Goal: Navigation & Orientation: Find specific page/section

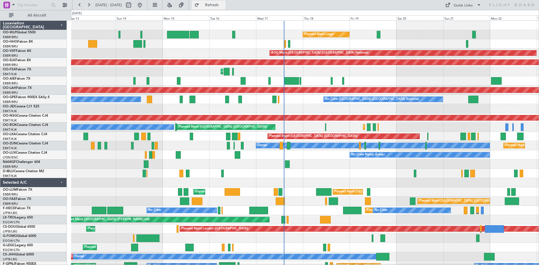
click at [221, 5] on span "Refresh" at bounding box center [212, 5] width 24 height 4
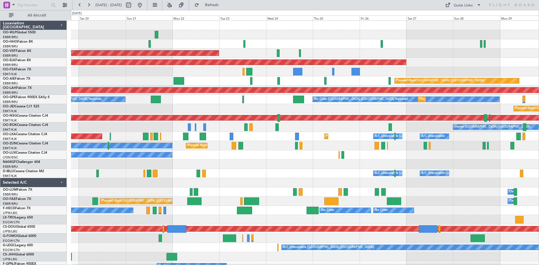
click at [106, 189] on div "Planned Maint Liege AOG Maint [GEOGRAPHIC_DATA] ([GEOGRAPHIC_DATA]) Planned Mai…" at bounding box center [305, 164] width 468 height 287
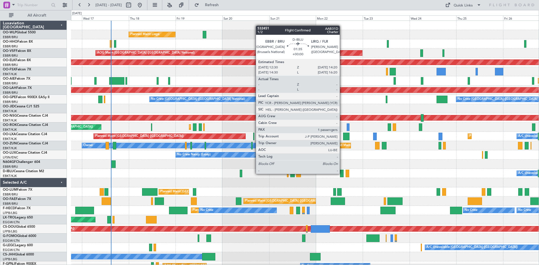
click at [342, 174] on div at bounding box center [342, 174] width 4 height 8
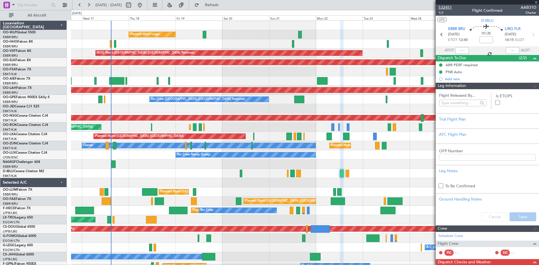
click at [447, 7] on span "532451" at bounding box center [444, 7] width 13 height 6
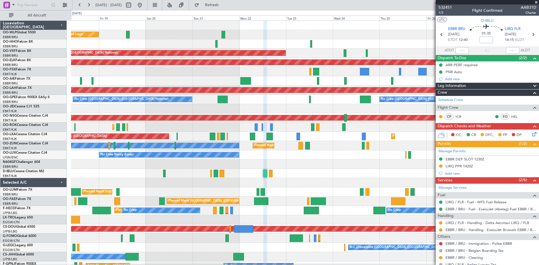
click at [309, 170] on div "Planned Maint Liege AOG Maint [GEOGRAPHIC_DATA] ([GEOGRAPHIC_DATA]) Planned Mai…" at bounding box center [305, 164] width 468 height 287
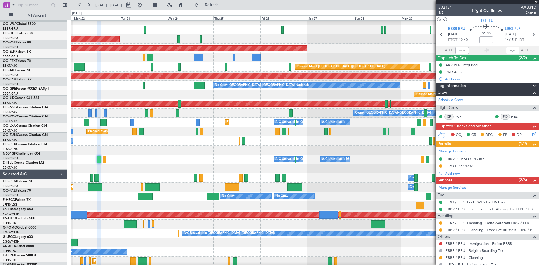
click at [464, 164] on fb-app "[DATE] - [DATE] Refresh Quick Links All Aircraft AOG Maint [GEOGRAPHIC_DATA] ([…" at bounding box center [269, 134] width 539 height 261
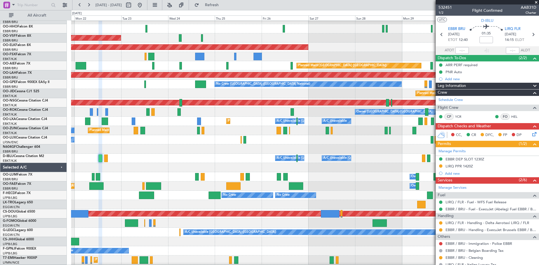
scroll to position [17, 0]
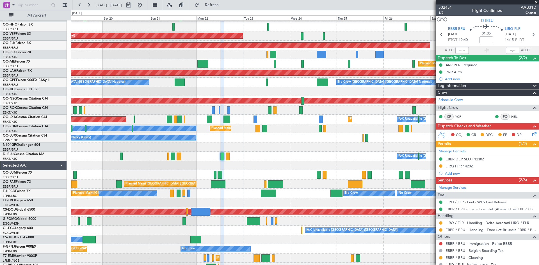
click at [267, 158] on div "A/C Unavailable [GEOGRAPHIC_DATA] ([GEOGRAPHIC_DATA] National) A/C Unavailable …" at bounding box center [305, 156] width 468 height 9
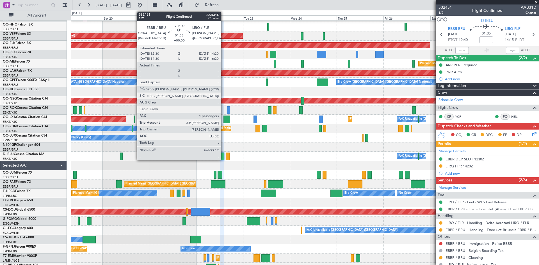
click at [223, 157] on div at bounding box center [222, 157] width 4 height 8
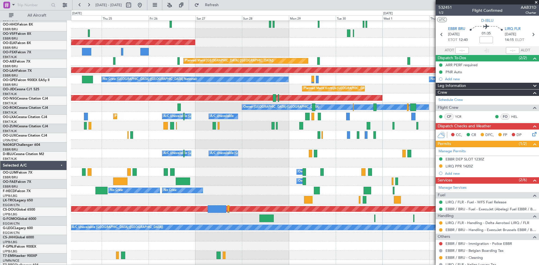
scroll to position [20, 0]
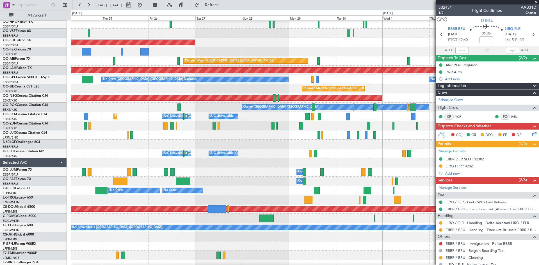
click at [94, 143] on div at bounding box center [305, 144] width 468 height 9
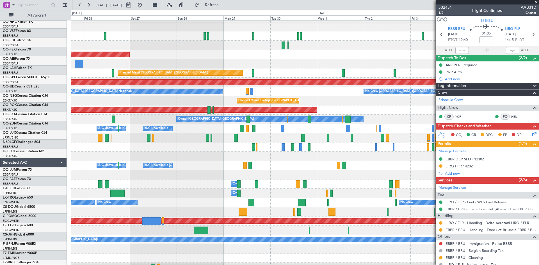
scroll to position [8, 0]
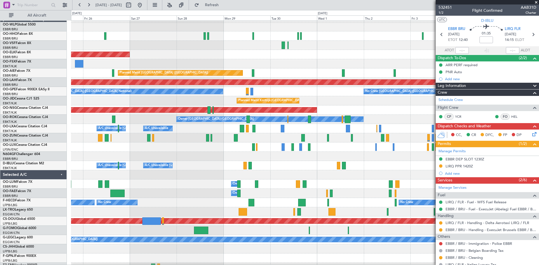
click at [278, 161] on div at bounding box center [305, 156] width 468 height 9
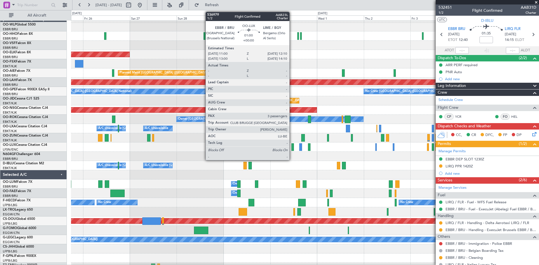
click at [292, 147] on div at bounding box center [292, 147] width 3 height 8
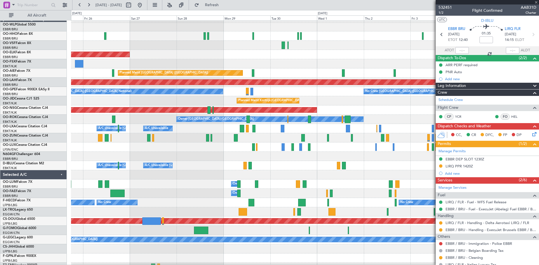
type input "3"
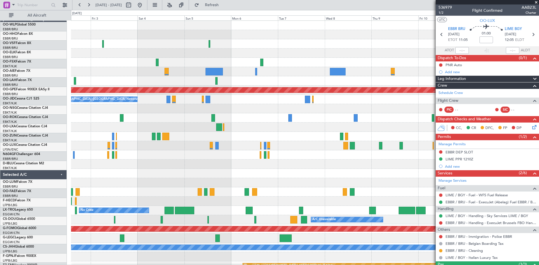
scroll to position [0, 0]
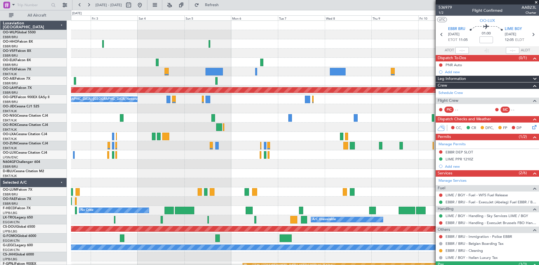
click at [19, 127] on div "Planned Maint [PERSON_NAME]-[GEOGRAPHIC_DATA][PERSON_NAME] ([GEOGRAPHIC_DATA][P…" at bounding box center [269, 137] width 539 height 255
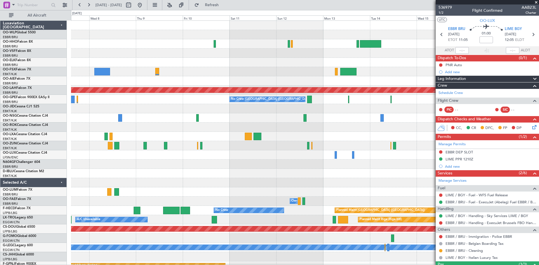
click at [0, 126] on div "Planned Maint [PERSON_NAME]-[GEOGRAPHIC_DATA][PERSON_NAME] ([GEOGRAPHIC_DATA][P…" at bounding box center [269, 137] width 539 height 255
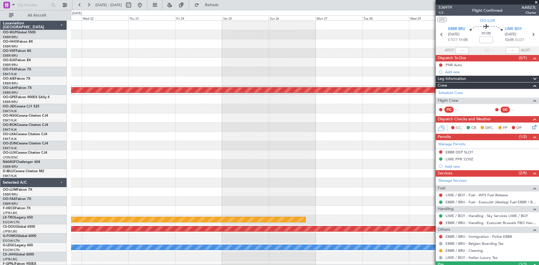
click at [0, 116] on div "Planned Maint [PERSON_NAME]-[GEOGRAPHIC_DATA][PERSON_NAME] ([GEOGRAPHIC_DATA][P…" at bounding box center [269, 137] width 539 height 255
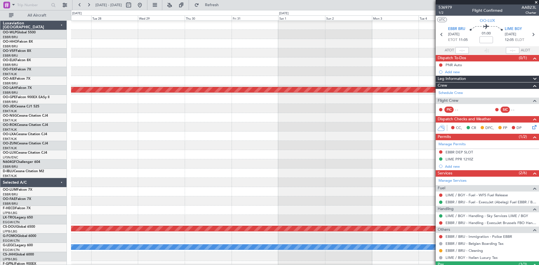
click at [0, 107] on div "Planned Maint [PERSON_NAME]-[GEOGRAPHIC_DATA][PERSON_NAME] ([GEOGRAPHIC_DATA][P…" at bounding box center [269, 137] width 539 height 255
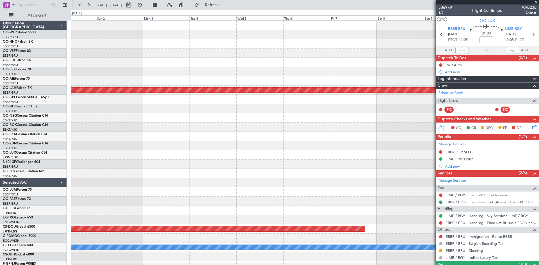
click at [0, 107] on div "Planned Maint [PERSON_NAME]-[GEOGRAPHIC_DATA][PERSON_NAME] ([GEOGRAPHIC_DATA][P…" at bounding box center [269, 137] width 539 height 255
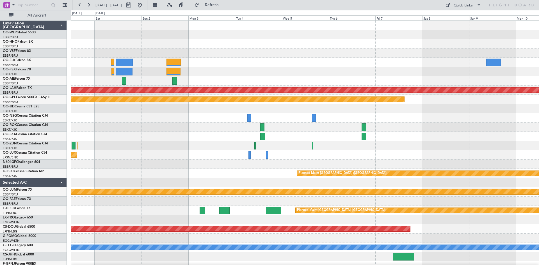
click at [234, 160] on div at bounding box center [305, 164] width 468 height 9
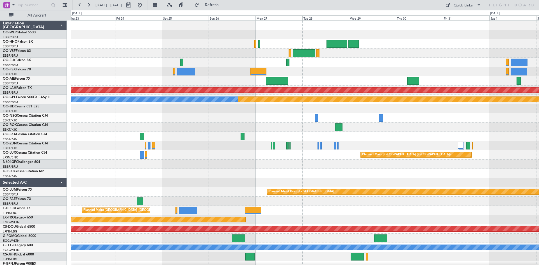
click at [539, 164] on html "[DATE] - [DATE] Refresh Quick Links All Aircraft Planned [GEOGRAPHIC_DATA][PERS…" at bounding box center [269, 132] width 539 height 265
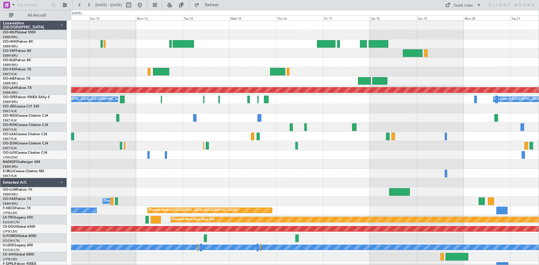
click at [500, 144] on div "Planned Maint [PERSON_NAME]-[GEOGRAPHIC_DATA][PERSON_NAME] ([GEOGRAPHIC_DATA][P…" at bounding box center [305, 155] width 468 height 269
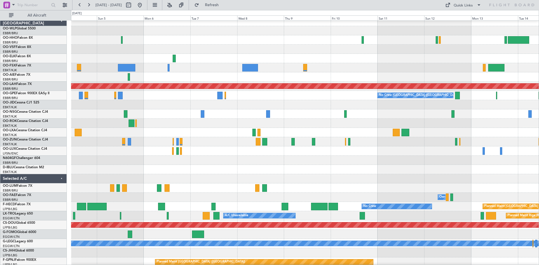
click at [539, 164] on html "[DATE] - [DATE] Refresh Quick Links All Aircraft Planned [GEOGRAPHIC_DATA][PERS…" at bounding box center [269, 132] width 539 height 265
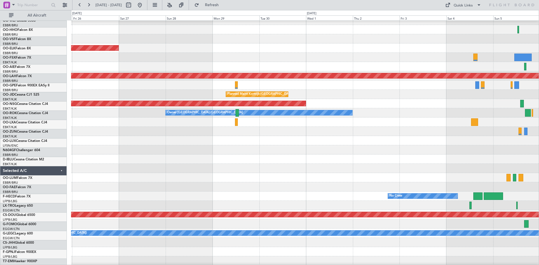
scroll to position [14, 0]
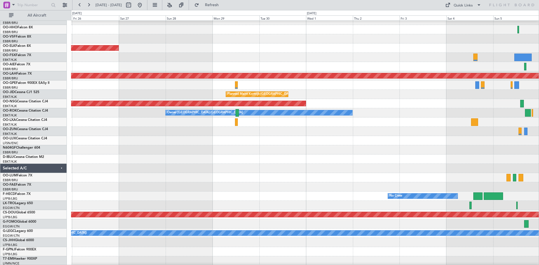
click at [539, 140] on html "[DATE] - [DATE] Refresh Quick Links All Aircraft Planned Maint [GEOGRAPHIC_DATA…" at bounding box center [269, 132] width 539 height 265
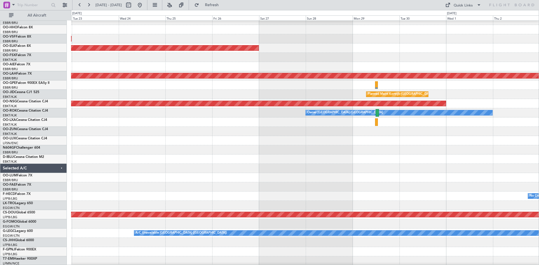
scroll to position [21, 0]
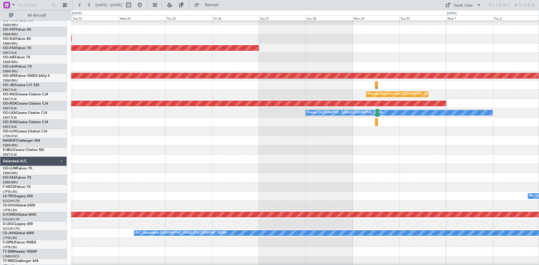
click at [399, 164] on div at bounding box center [305, 168] width 468 height 9
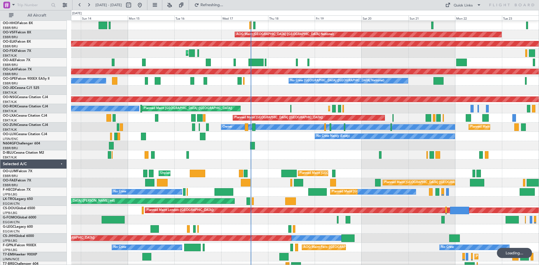
scroll to position [18, 0]
click at [251, 159] on div "A/C Unavailable [GEOGRAPHIC_DATA] ([GEOGRAPHIC_DATA] National)" at bounding box center [305, 154] width 468 height 9
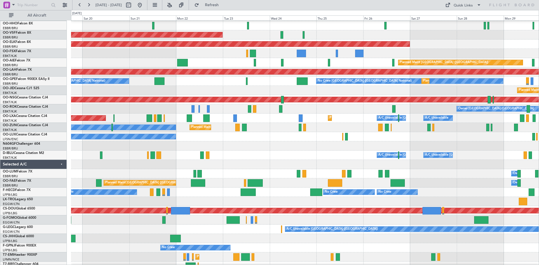
click at [82, 147] on div at bounding box center [305, 145] width 468 height 9
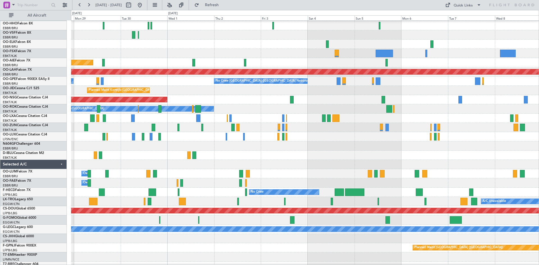
click at [61, 146] on div "Planned Maint Kortrijk-[GEOGRAPHIC_DATA] Planned Maint [GEOGRAPHIC_DATA] ([GEOG…" at bounding box center [269, 137] width 539 height 255
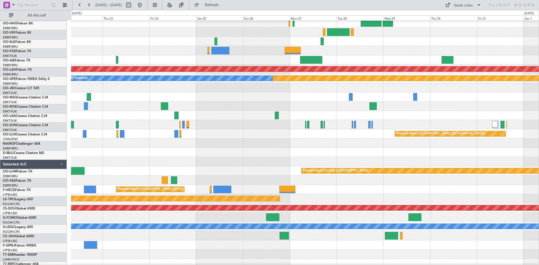
click at [123, 166] on div at bounding box center [305, 161] width 468 height 9
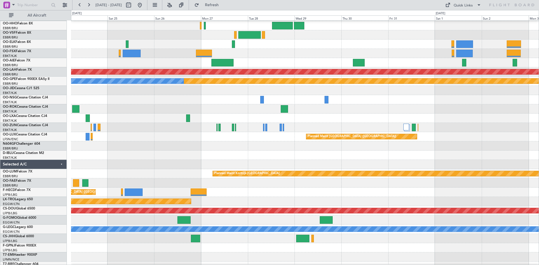
scroll to position [19, 0]
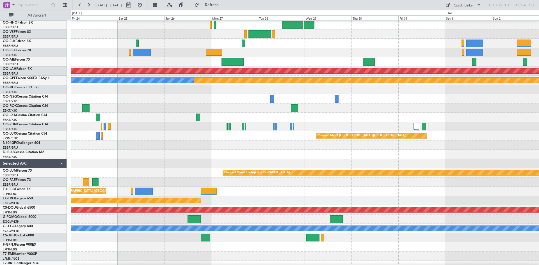
click at [293, 144] on div at bounding box center [305, 145] width 468 height 9
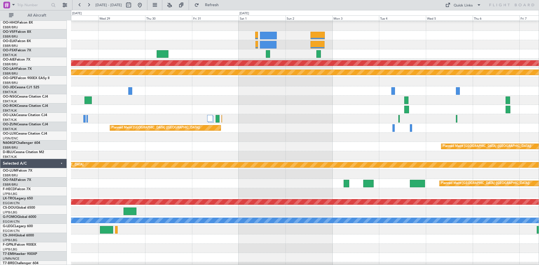
scroll to position [27, 0]
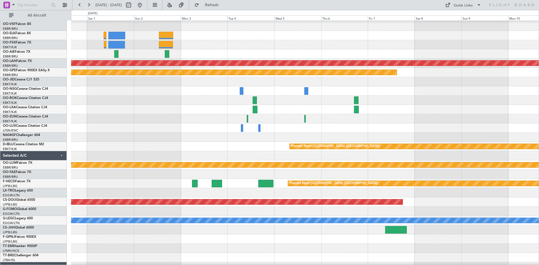
click at [6, 186] on div "Planned Maint [PERSON_NAME]-[GEOGRAPHIC_DATA][PERSON_NAME] ([GEOGRAPHIC_DATA][P…" at bounding box center [269, 137] width 539 height 255
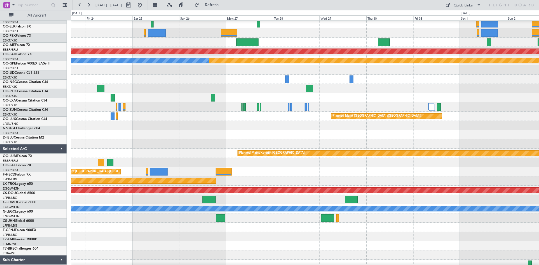
scroll to position [39, 0]
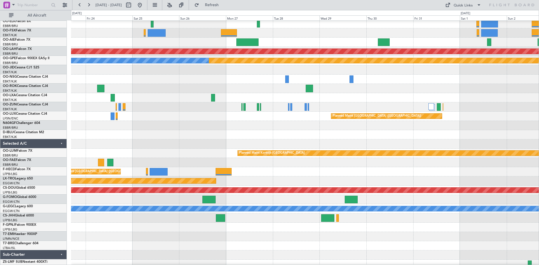
click at [539, 97] on html "[DATE] - [DATE] Refresh Quick Links All Aircraft Planned [GEOGRAPHIC_DATA][PERS…" at bounding box center [269, 132] width 539 height 265
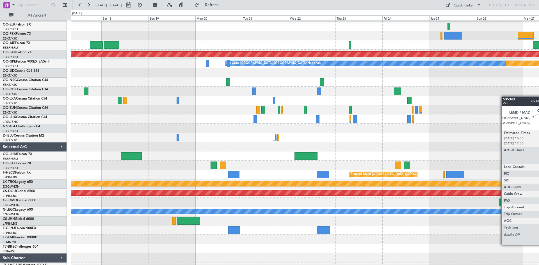
click at [509, 97] on div at bounding box center [305, 100] width 468 height 9
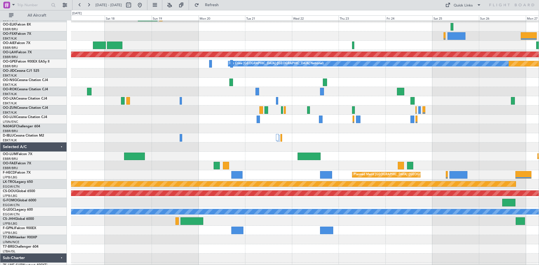
scroll to position [24, 0]
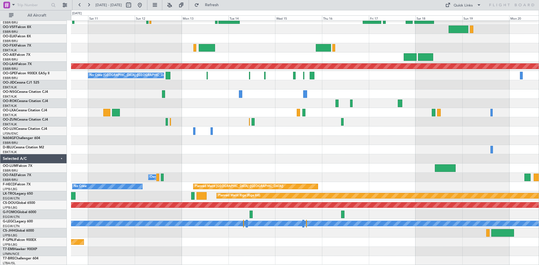
click at [492, 131] on div at bounding box center [305, 131] width 468 height 9
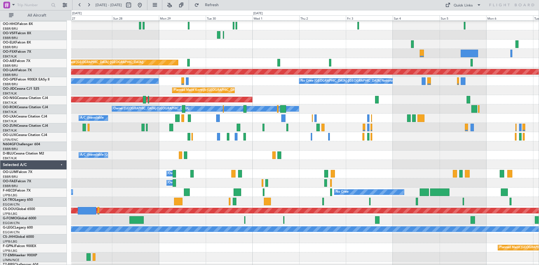
scroll to position [18, 0]
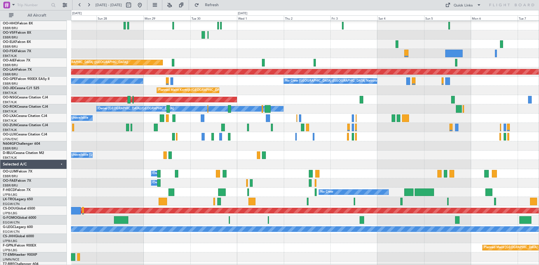
click at [129, 87] on div "Planned Maint Kortrijk-[GEOGRAPHIC_DATA]" at bounding box center [305, 90] width 468 height 9
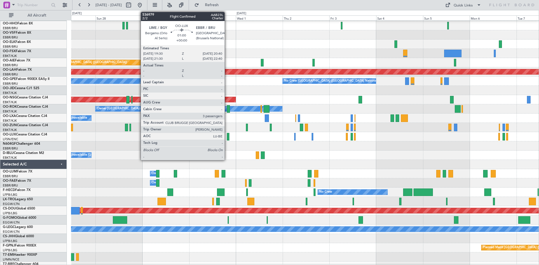
click at [227, 137] on div at bounding box center [228, 137] width 3 height 8
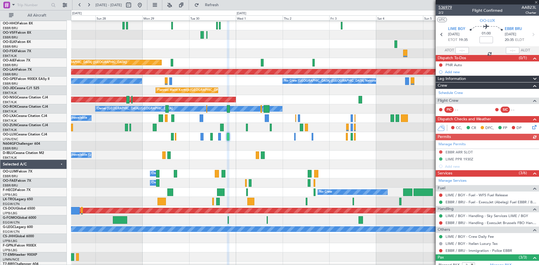
click at [449, 8] on span "536979" at bounding box center [444, 7] width 13 height 6
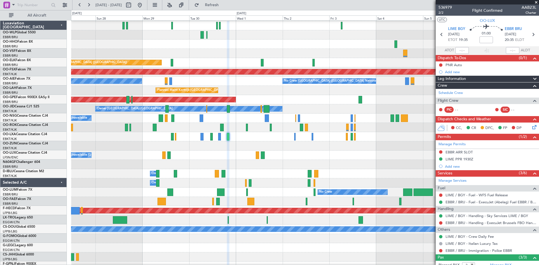
scroll to position [18, 0]
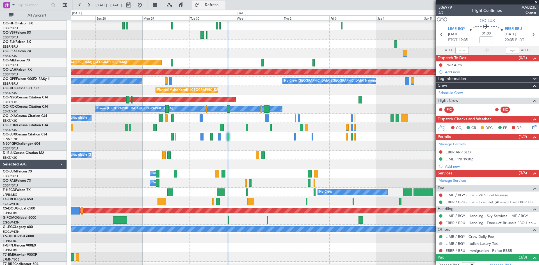
click at [225, 8] on button "Refresh" at bounding box center [209, 5] width 34 height 9
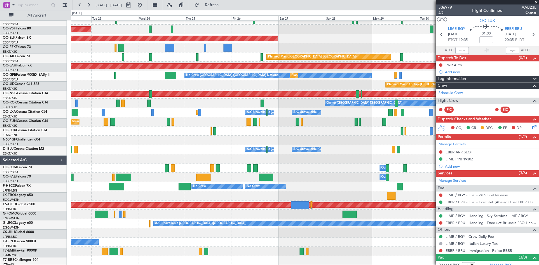
scroll to position [24, 0]
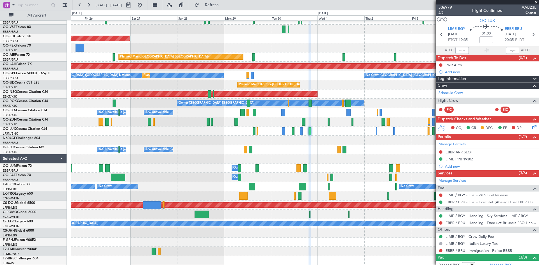
click at [242, 126] on div "Planned Maint Kortrijk-Wevelgem Planned Maint London (Farnborough) Planned Main…" at bounding box center [305, 131] width 468 height 269
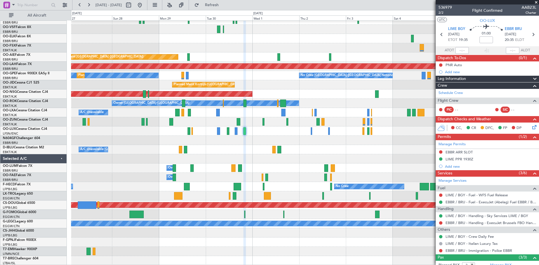
click at [231, 153] on div "A/C Unavailable Kortrijk-Wevelgem A/C Unavailable Brussels (Brussels National)" at bounding box center [305, 149] width 468 height 9
click at [224, 6] on span "Refresh" at bounding box center [212, 5] width 24 height 4
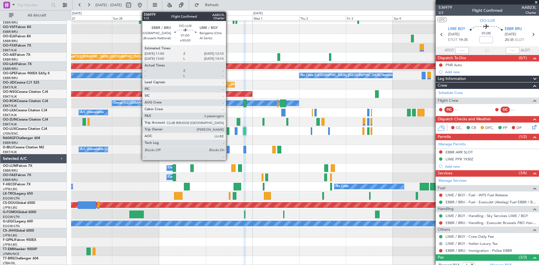
click at [228, 132] on div at bounding box center [228, 131] width 3 height 8
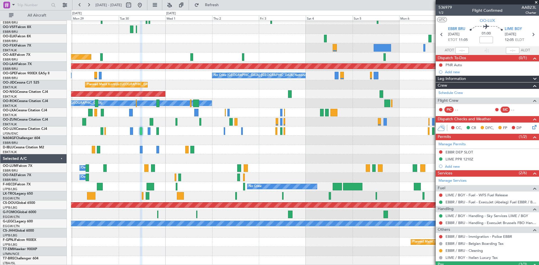
click at [117, 35] on div "Planned Maint Kortrijk-Wevelgem Planned Maint London (Farnborough) Planned Main…" at bounding box center [305, 131] width 468 height 269
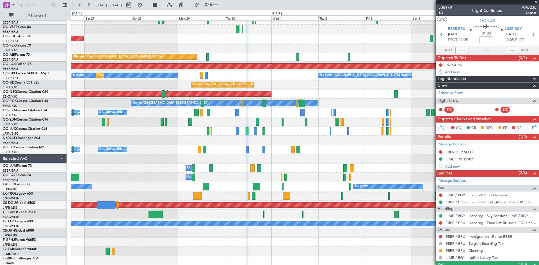
click at [310, 126] on div "Planned Maint Kortrijk-Wevelgem Planned Maint London (Farnborough) Planned Main…" at bounding box center [305, 131] width 468 height 269
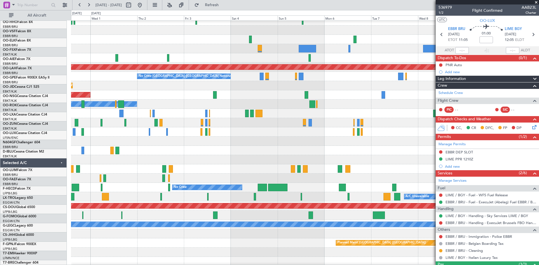
click at [0, 106] on div "Planned Maint London (Farnborough) Planned Maint Alton-st Louis (St Louis Regl)…" at bounding box center [269, 137] width 539 height 255
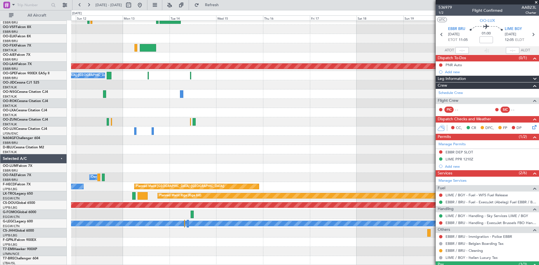
click at [0, 86] on div "Planned Maint Alton-st Louis (St Louis Regl) No Crew Brussels (Brussels Nationa…" at bounding box center [269, 137] width 539 height 255
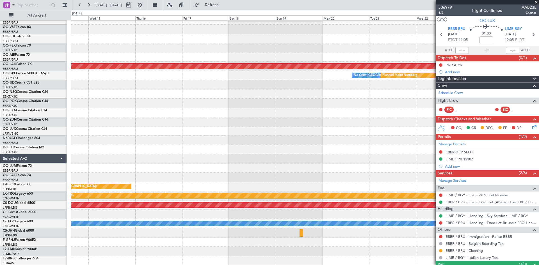
click at [16, 97] on div "Planned Maint Alton-st Louis (St Louis Regl) No Crew Brussels (Brussels Nationa…" at bounding box center [269, 137] width 539 height 255
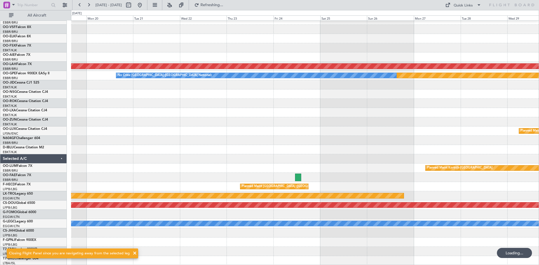
scroll to position [18, 0]
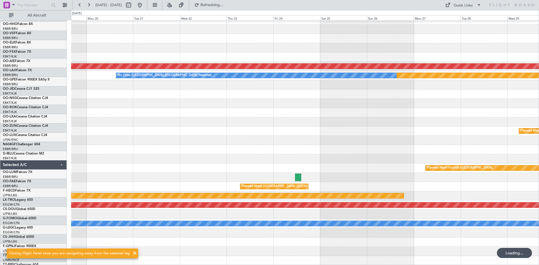
click at [51, 95] on div "Planned Maint Alton-st Louis (St Louis Regl) Planned Maint Nurnberg No Crew Bru…" at bounding box center [269, 137] width 539 height 255
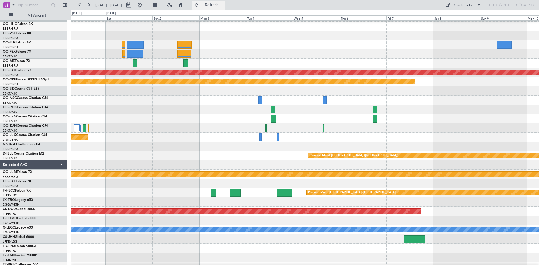
click at [224, 7] on span "Refresh" at bounding box center [212, 5] width 24 height 4
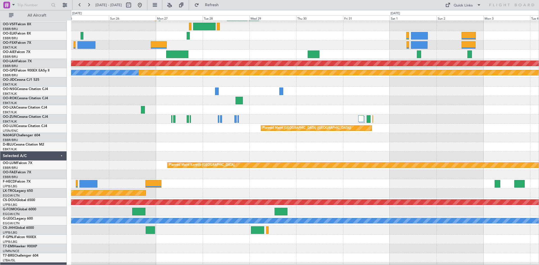
click at [467, 108] on div at bounding box center [305, 109] width 468 height 9
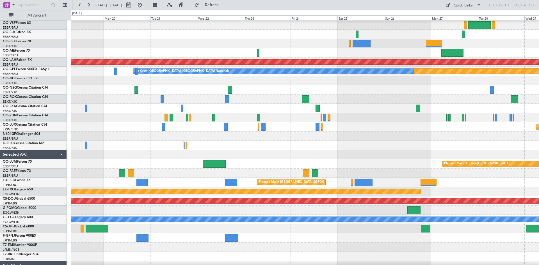
click at [488, 106] on div at bounding box center [305, 108] width 468 height 9
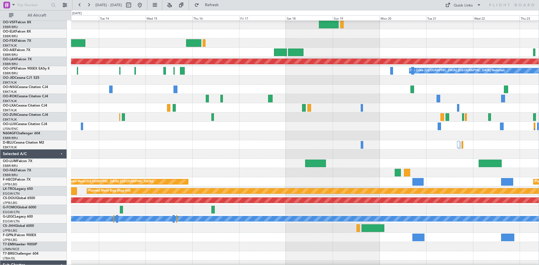
click at [457, 113] on div at bounding box center [305, 117] width 468 height 9
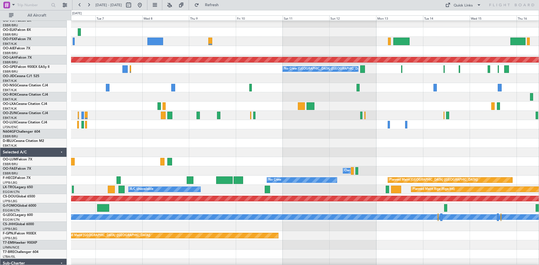
click at [472, 111] on div at bounding box center [305, 115] width 468 height 9
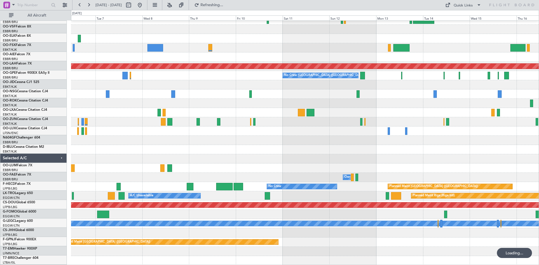
scroll to position [24, 0]
click at [144, 7] on button at bounding box center [139, 5] width 9 height 9
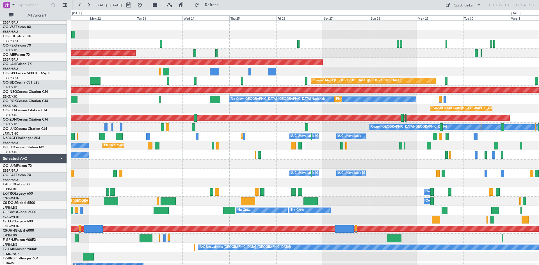
scroll to position [0, 0]
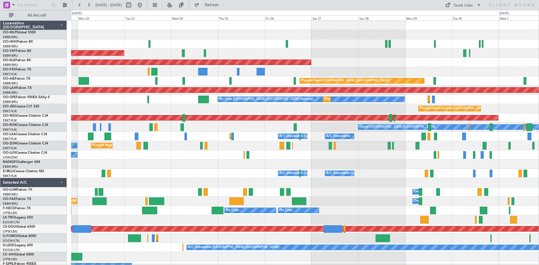
click at [8, 146] on div "AOG Maint Brussels (Brussels National) Planned Maint Kortrijk-Wevelgem Planned …" at bounding box center [269, 137] width 539 height 255
click at [133, 6] on button at bounding box center [128, 5] width 9 height 9
select select "9"
select select "2025"
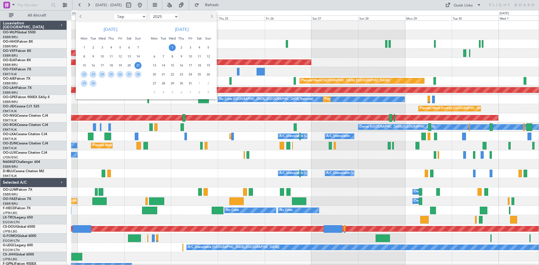
click at [214, 19] on button "Next month" at bounding box center [211, 16] width 6 height 9
click at [156, 57] on span "3" at bounding box center [154, 56] width 7 height 7
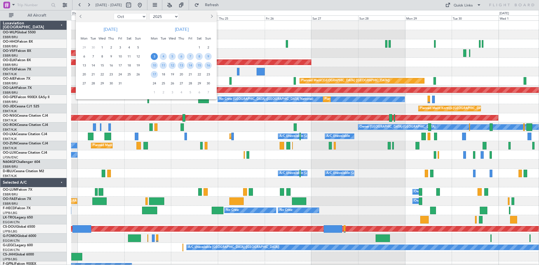
click at [156, 78] on div "17" at bounding box center [154, 74] width 9 height 9
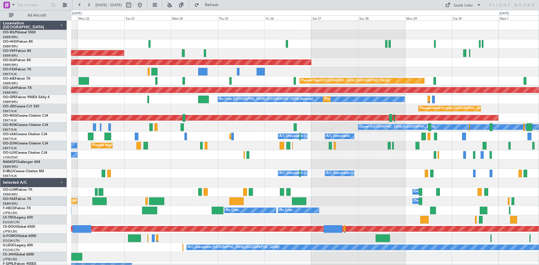
select select "11"
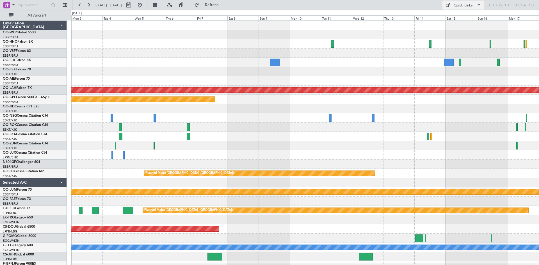
click at [457, 4] on div "Quick Links" at bounding box center [463, 6] width 19 height 6
click at [454, 15] on button "Trip Builder" at bounding box center [463, 18] width 42 height 13
click at [221, 4] on span "Refresh" at bounding box center [212, 5] width 24 height 4
